Goal: Check status

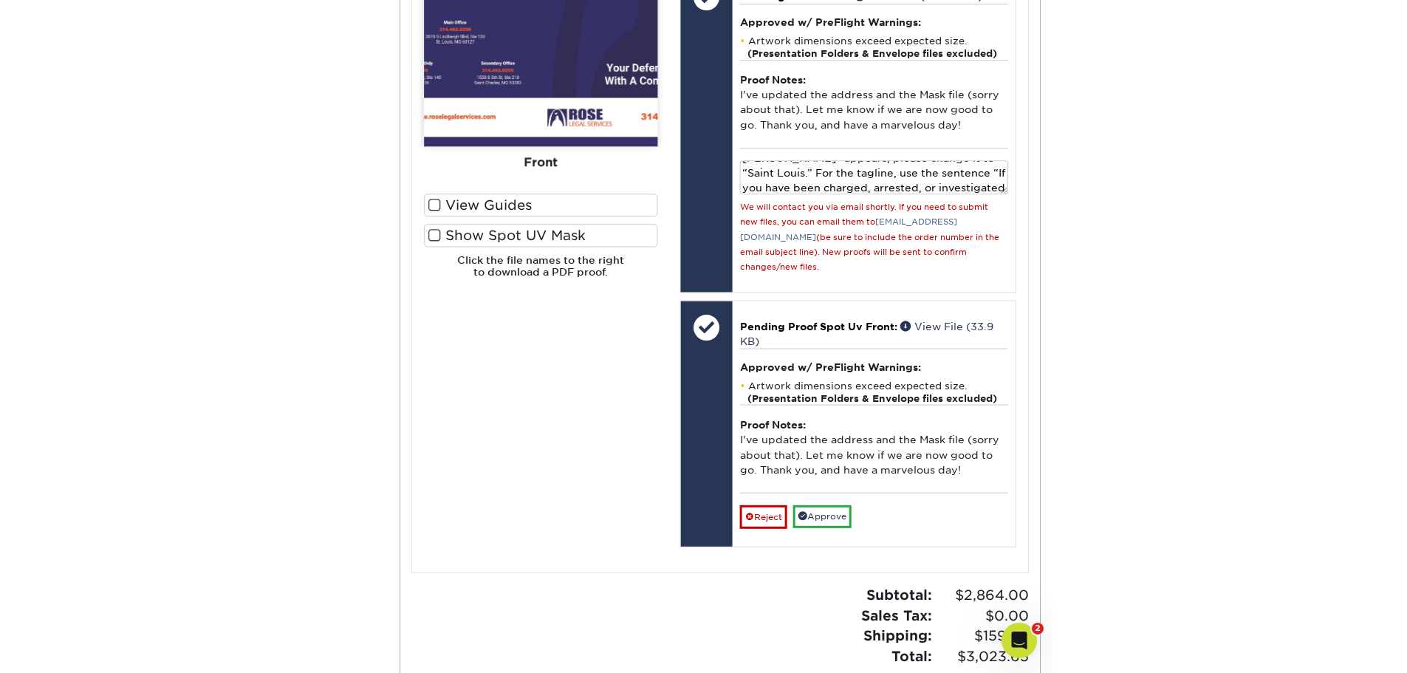
scroll to position [682, 0]
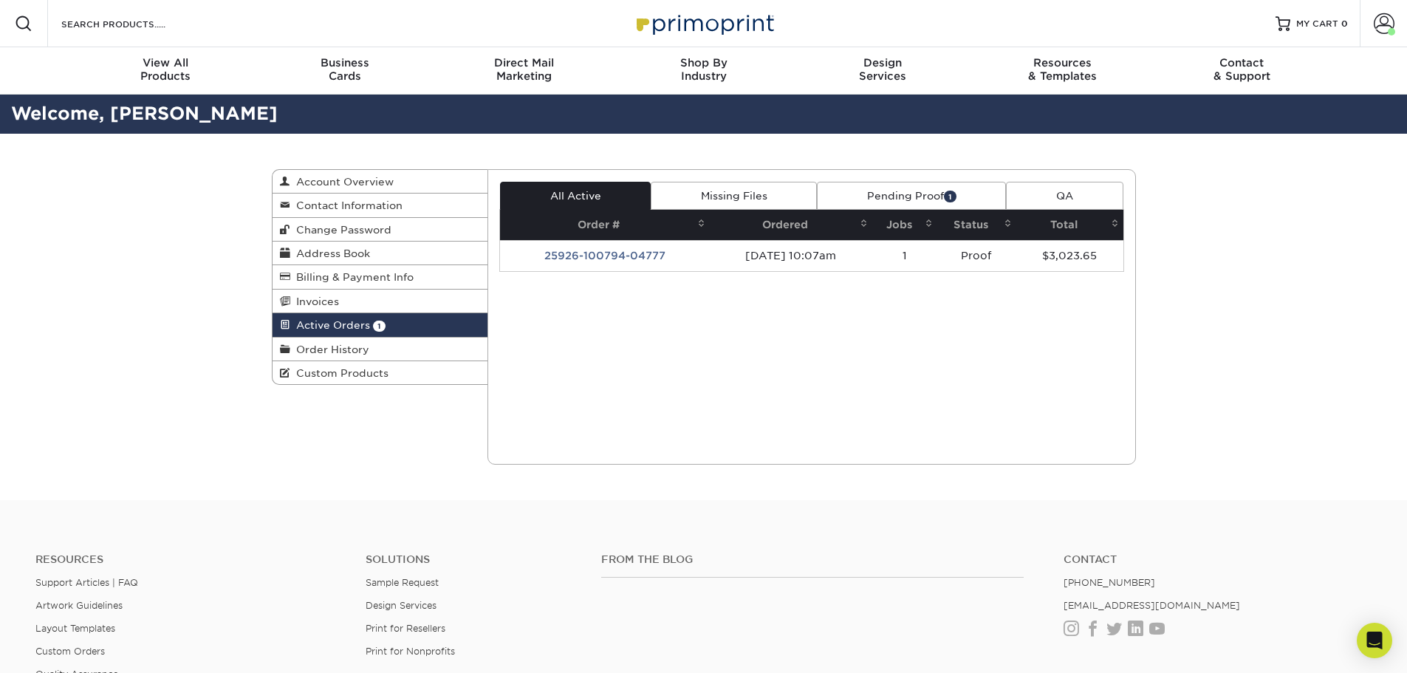
click at [881, 196] on link "Pending Proof 1" at bounding box center [911, 196] width 189 height 28
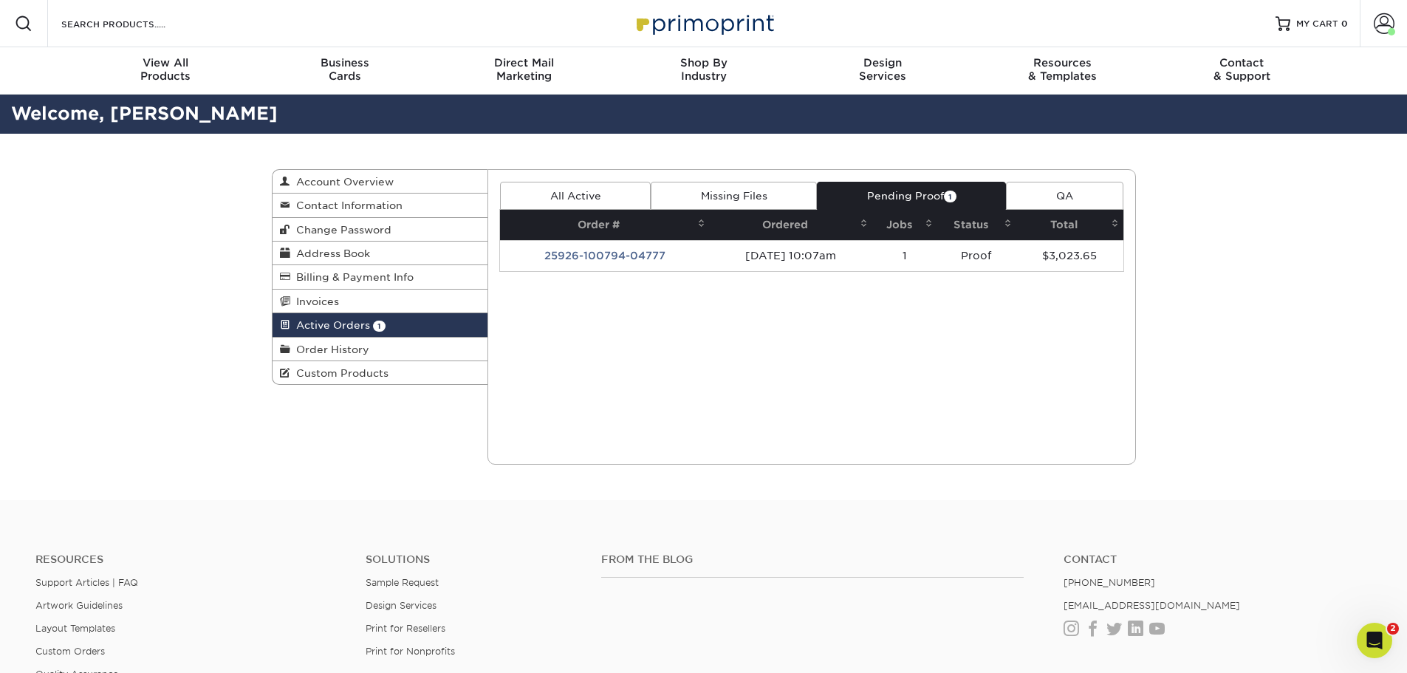
click at [613, 257] on td "25926-100794-04777" at bounding box center [605, 255] width 210 height 31
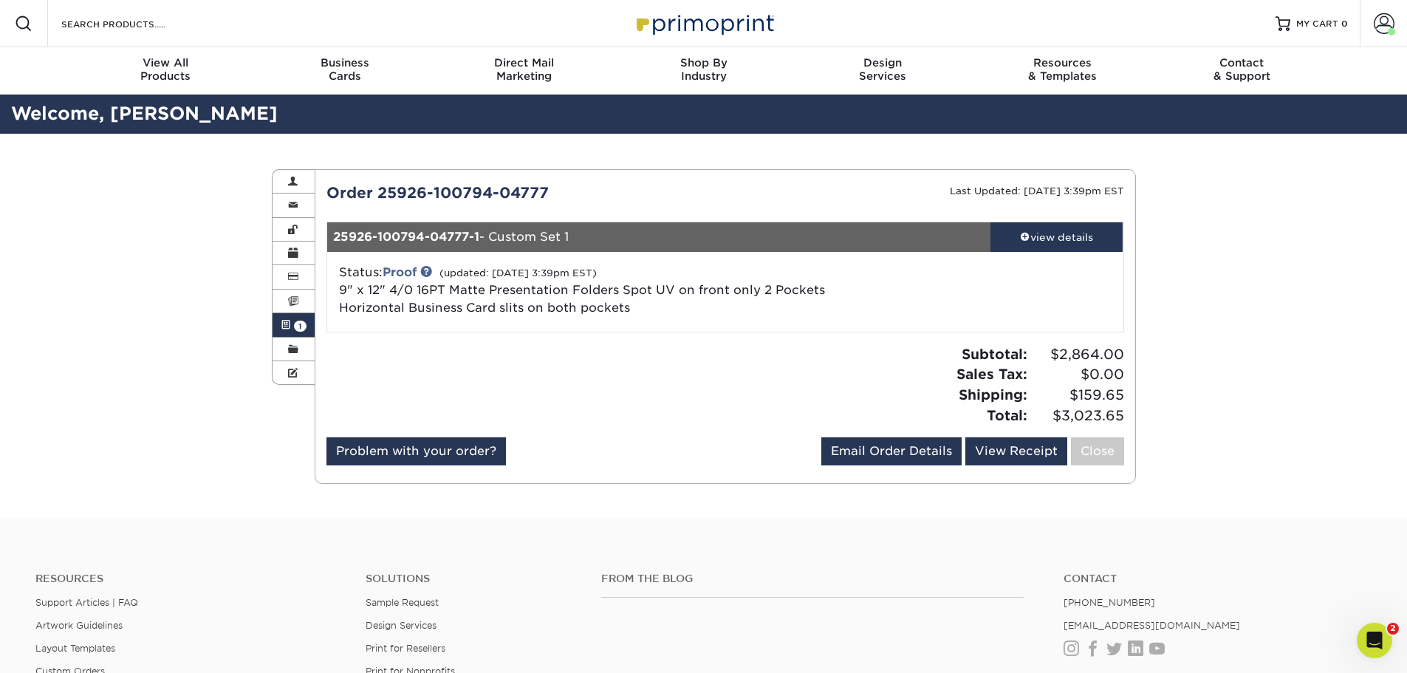
click at [1037, 241] on div "view details" at bounding box center [1056, 237] width 133 height 15
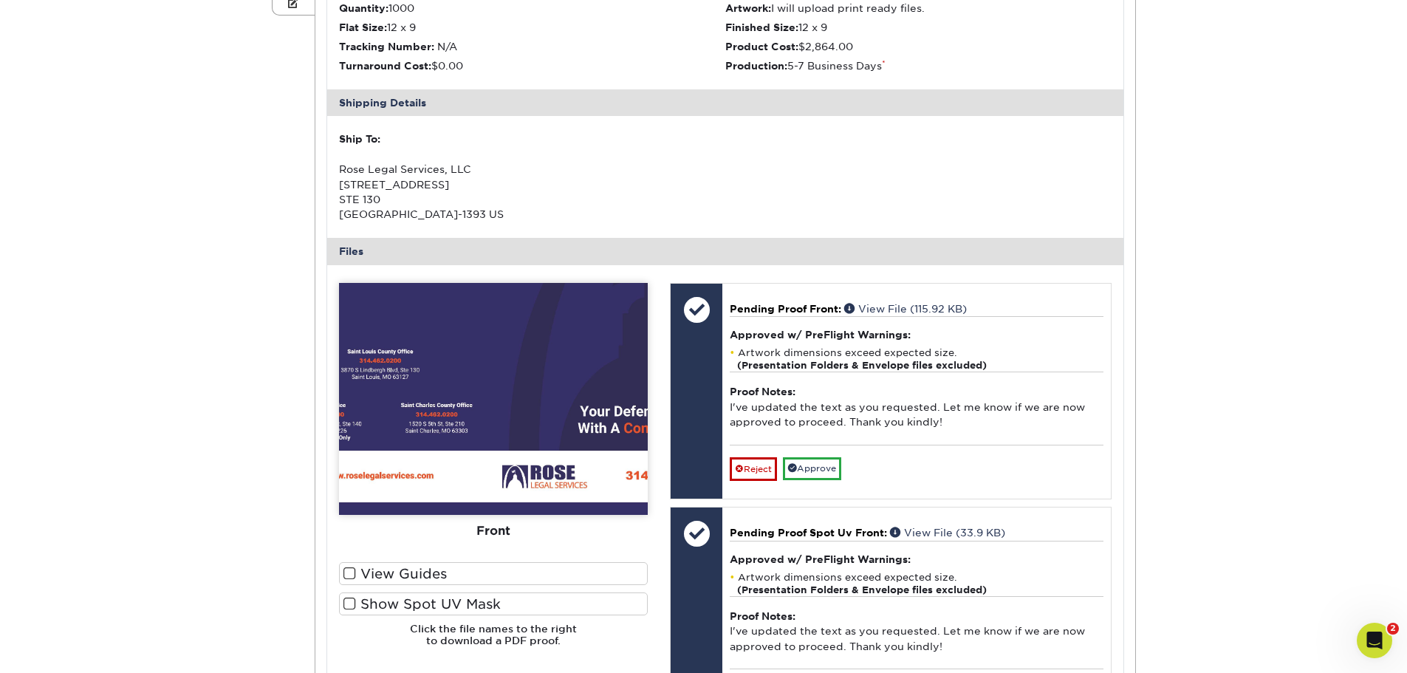
scroll to position [443, 0]
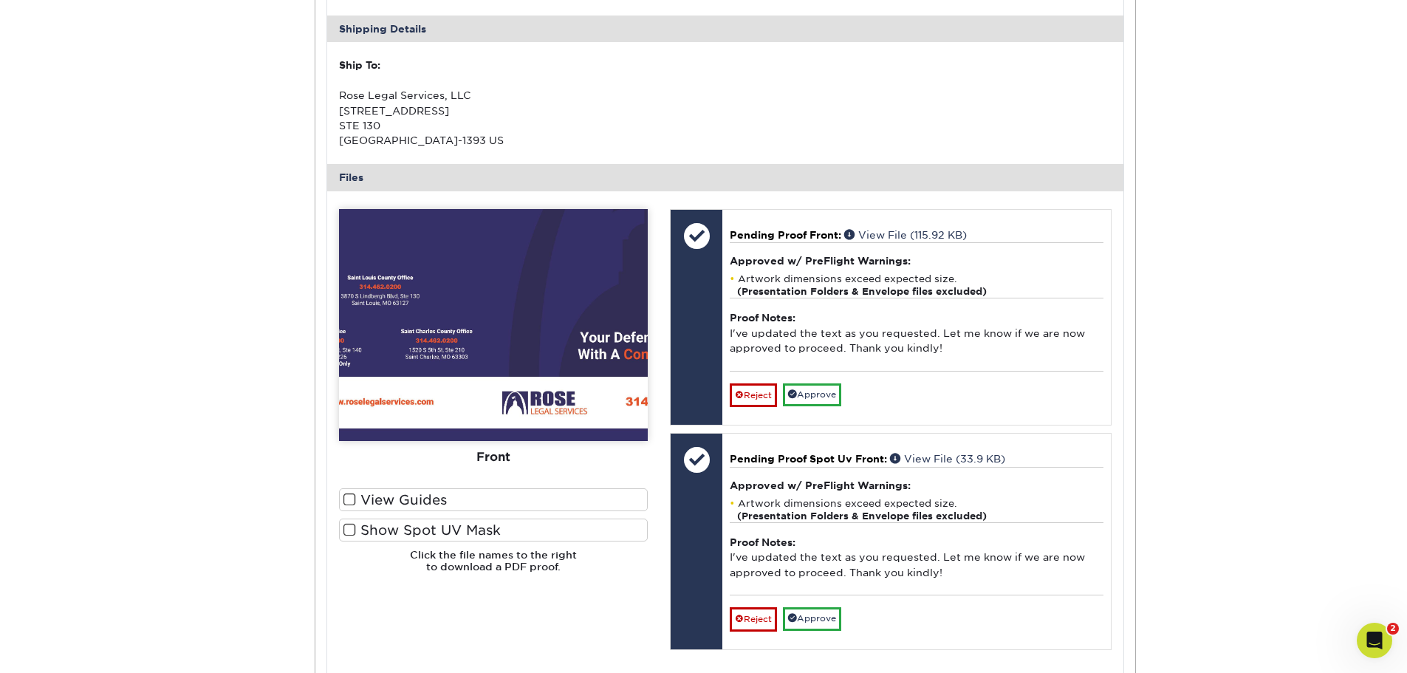
click at [927, 231] on link "View File (115.92 KB)" at bounding box center [905, 235] width 123 height 12
click at [953, 456] on link "View File (33.9 KB)" at bounding box center [947, 459] width 115 height 12
